Goal: Navigation & Orientation: Find specific page/section

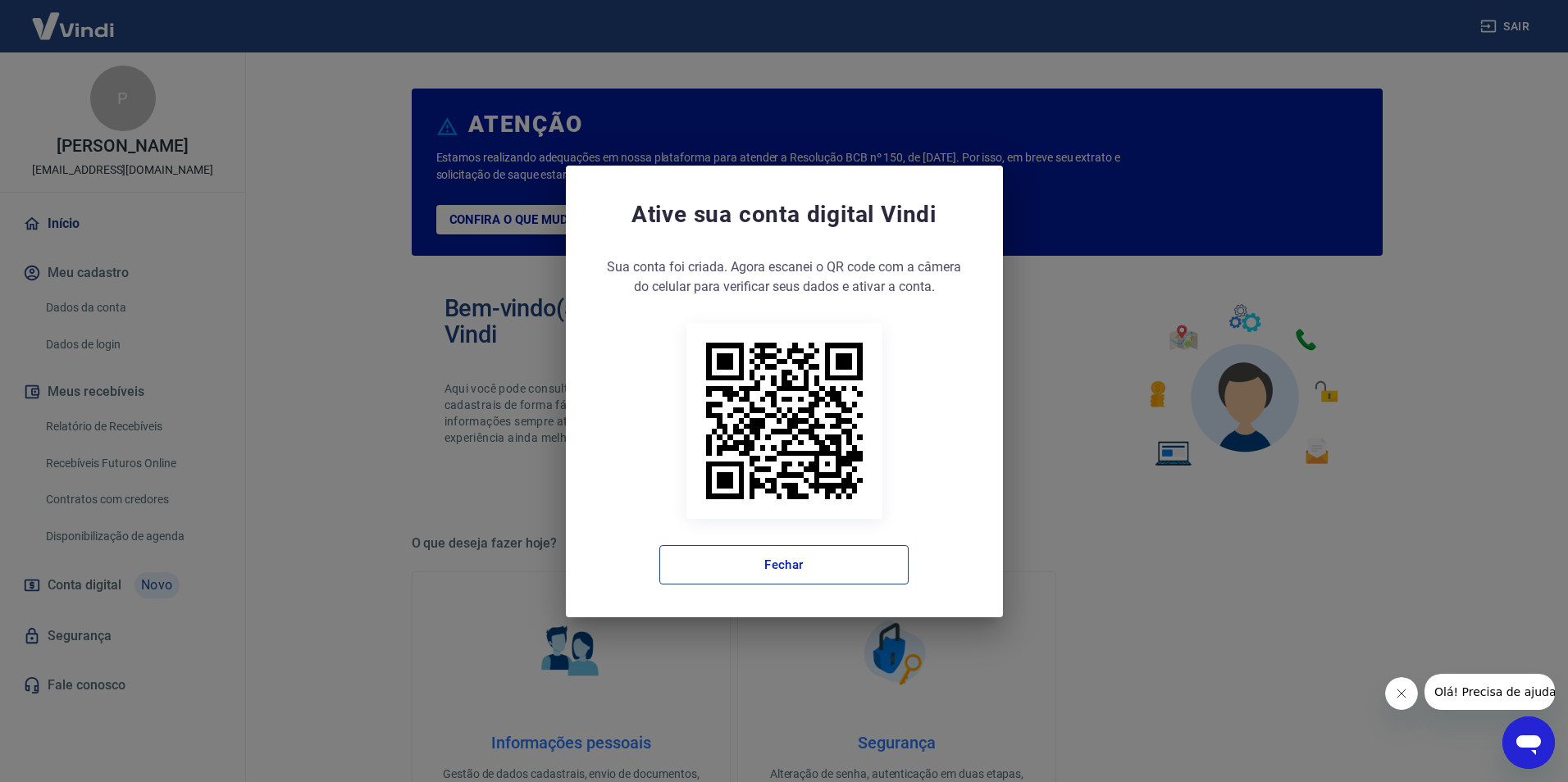
click at [806, 563] on button "Fechar" at bounding box center [783, 565] width 249 height 40
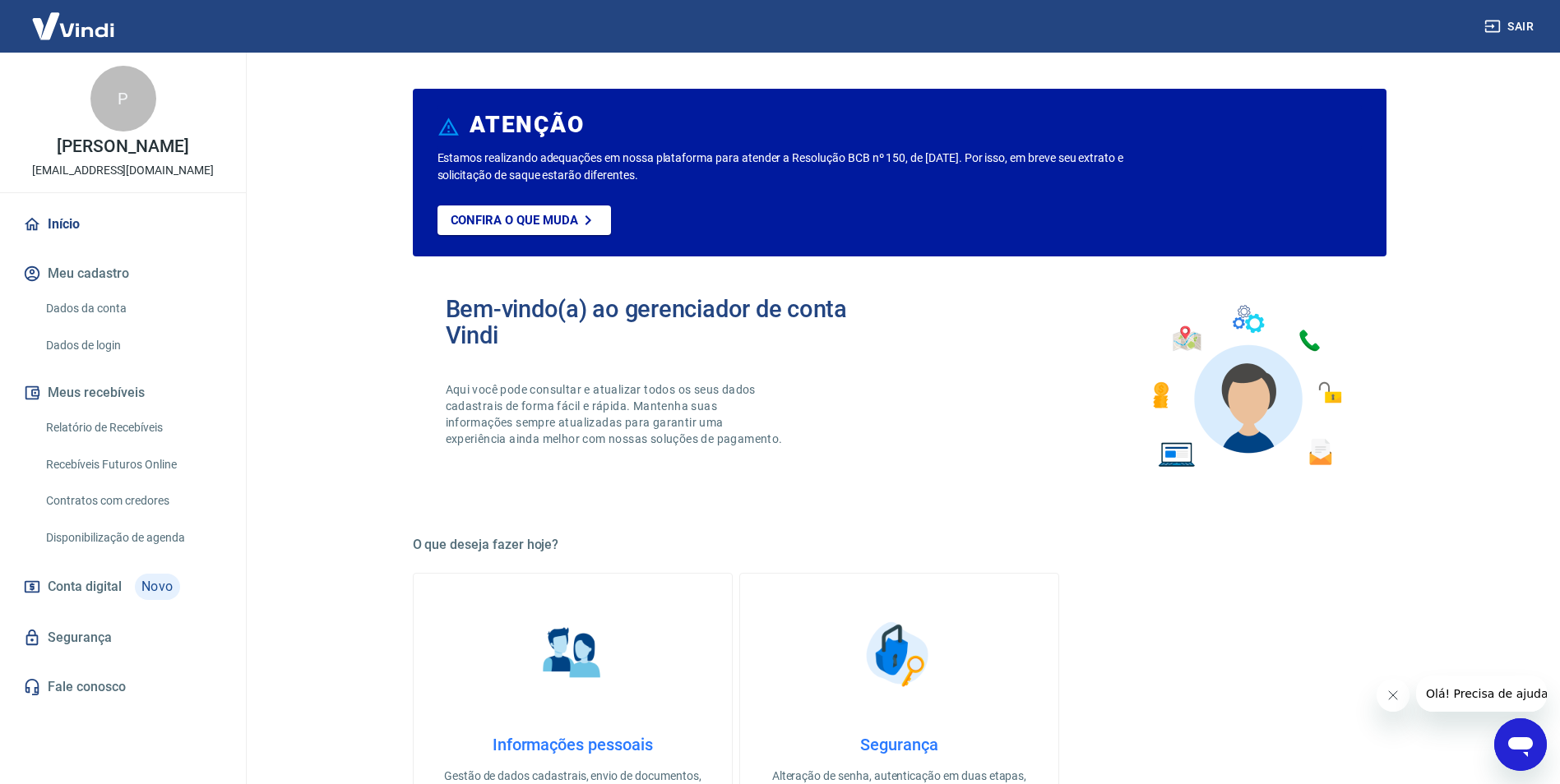
click at [124, 280] on button "Meu cadastro" at bounding box center [123, 273] width 206 height 36
click at [79, 390] on button "Meus recebíveis" at bounding box center [123, 392] width 206 height 36
click at [49, 216] on link "Início" at bounding box center [123, 224] width 206 height 36
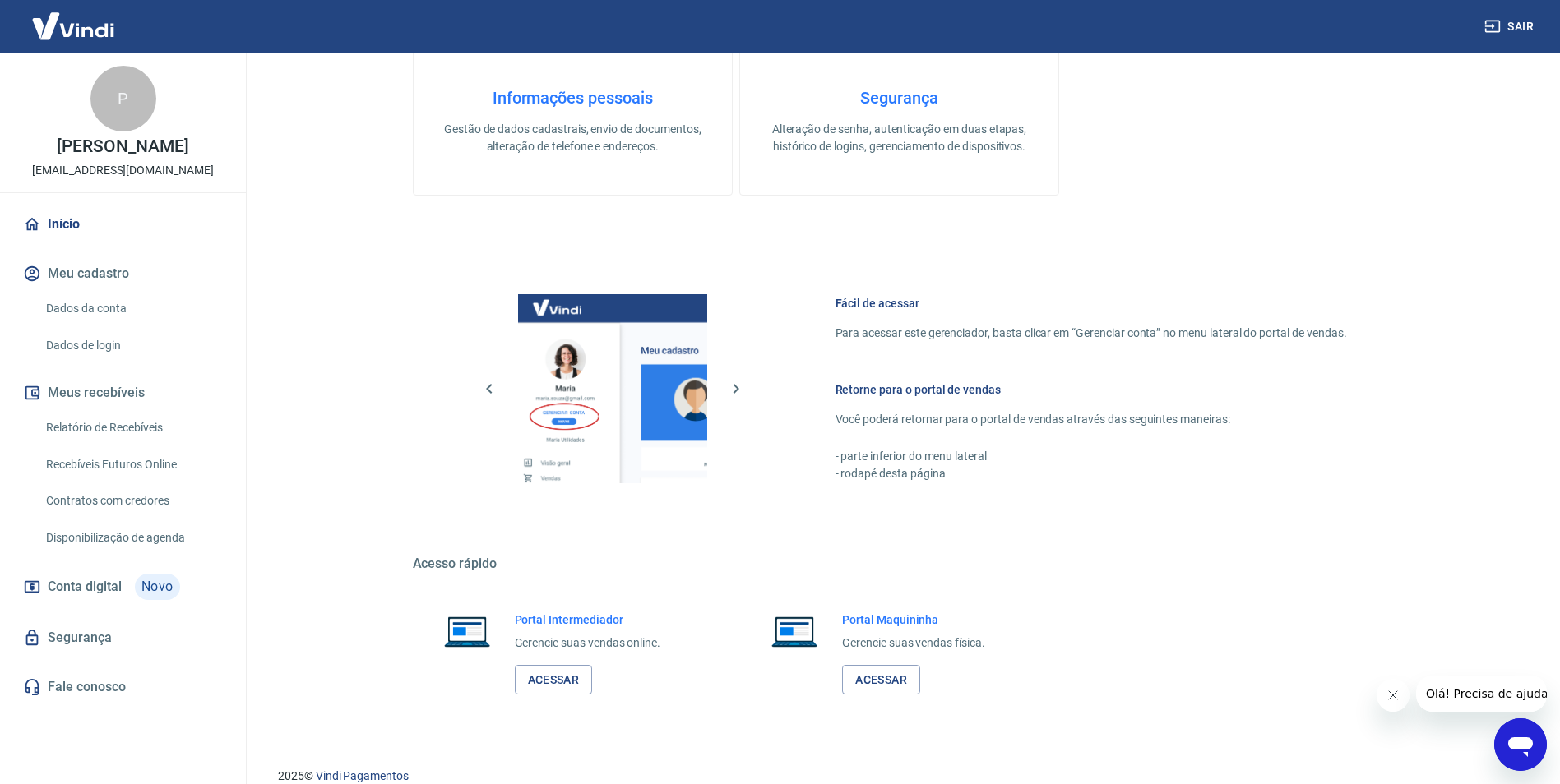
scroll to position [668, 0]
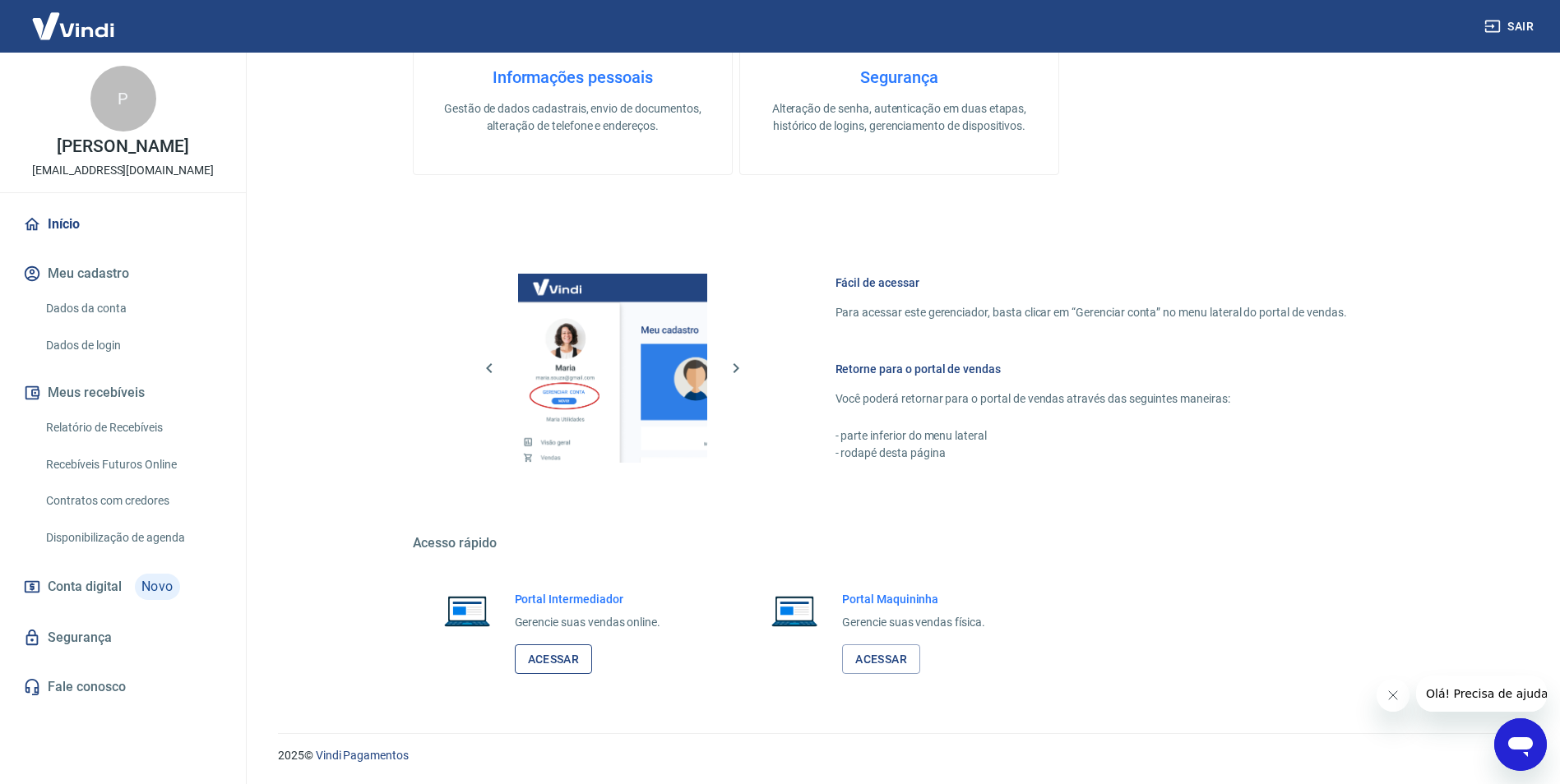
click at [555, 668] on link "Acessar" at bounding box center [553, 660] width 79 height 30
